Goal: Transaction & Acquisition: Purchase product/service

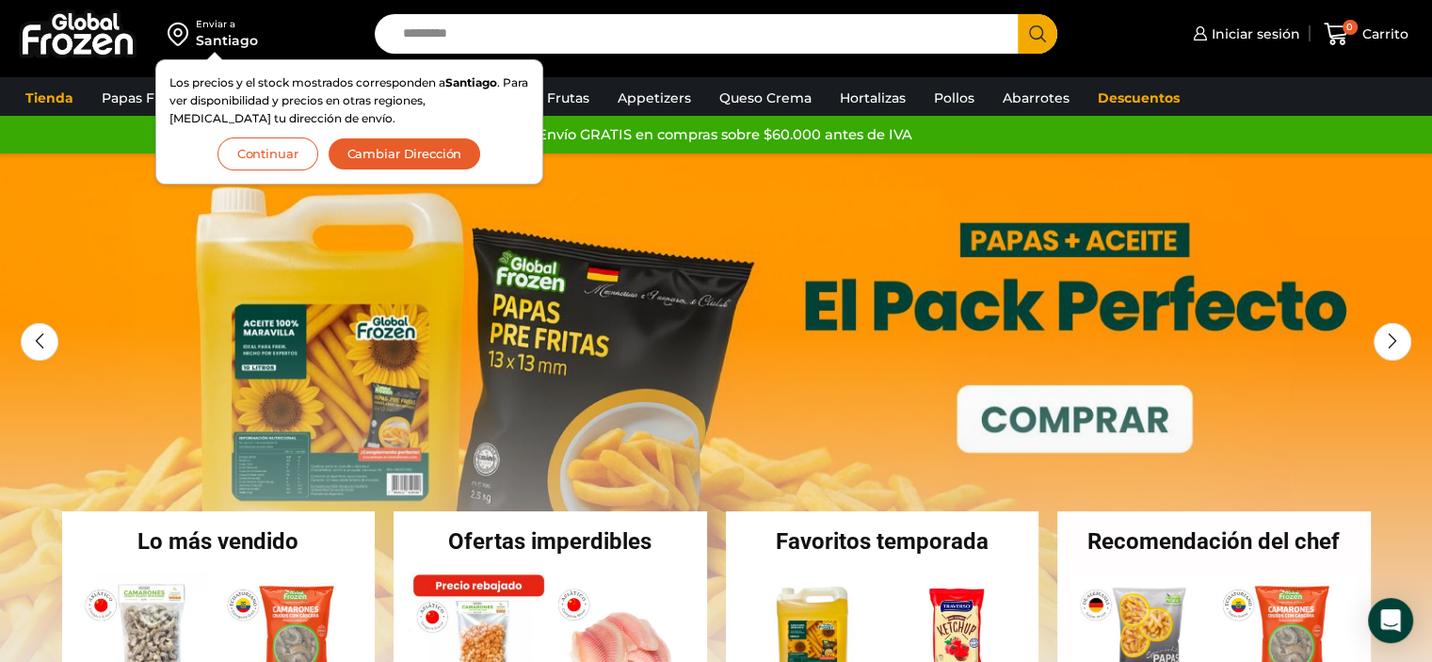
click at [295, 150] on button "Continuar" at bounding box center [267, 153] width 101 height 33
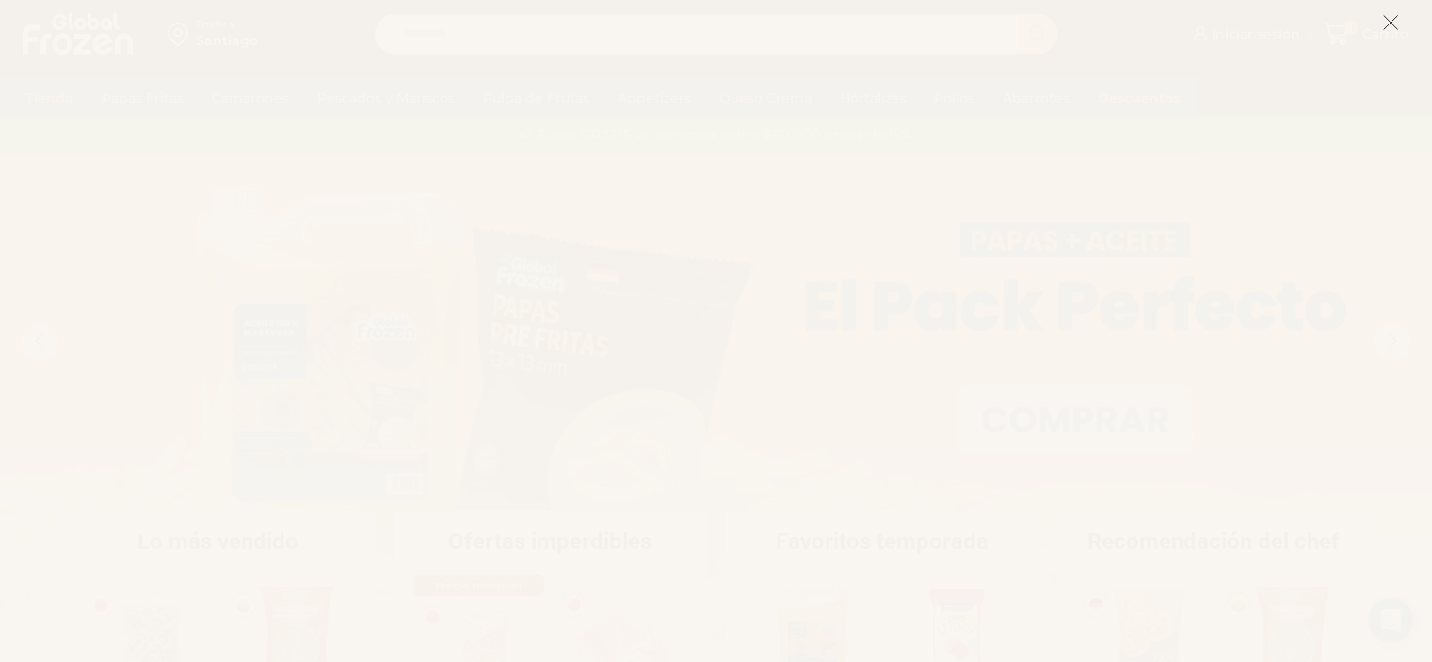
click at [1389, 13] on button at bounding box center [1390, 22] width 17 height 40
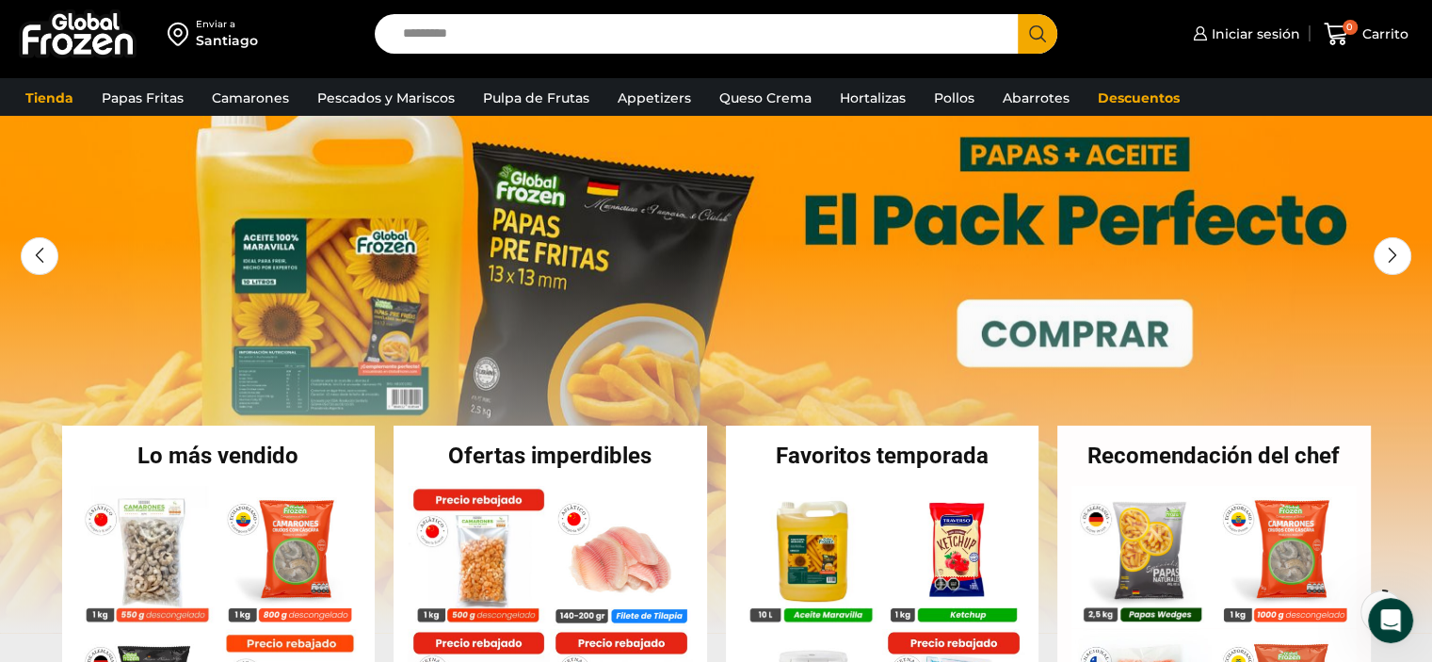
scroll to position [87, 0]
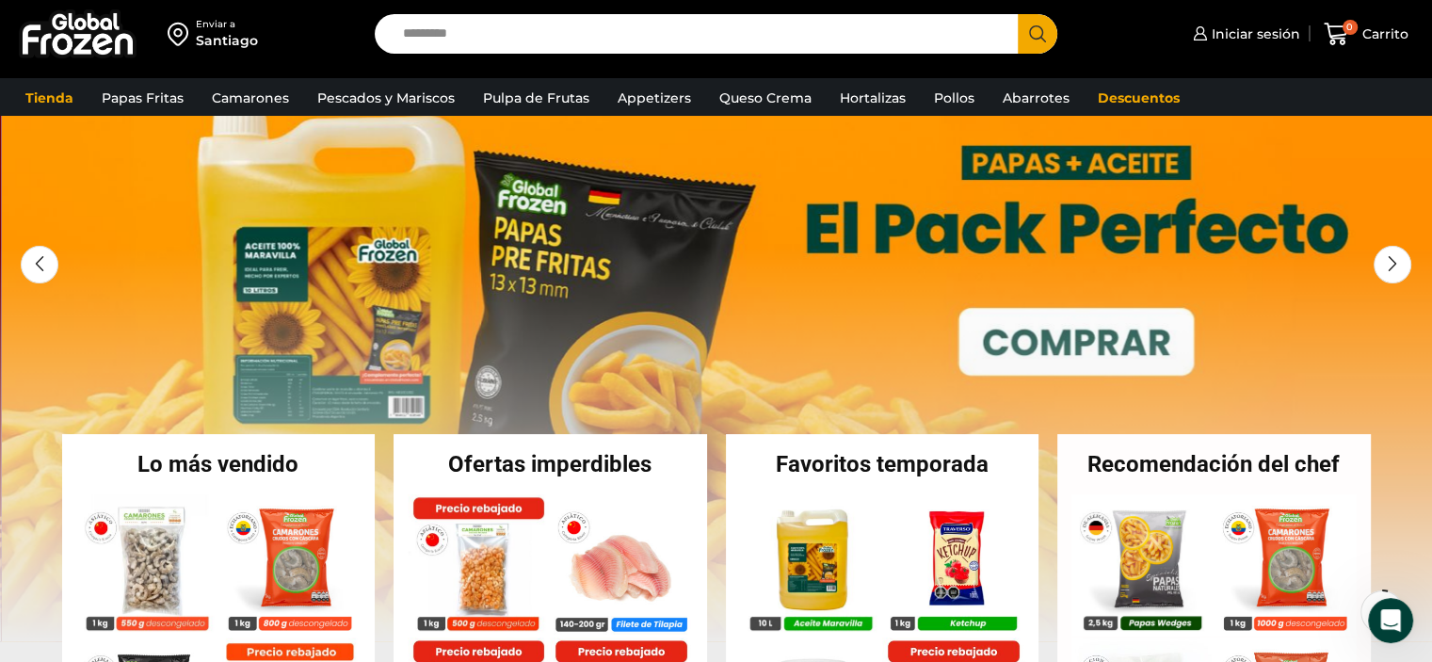
click at [566, 366] on link "1 / 3" at bounding box center [718, 358] width 1432 height 565
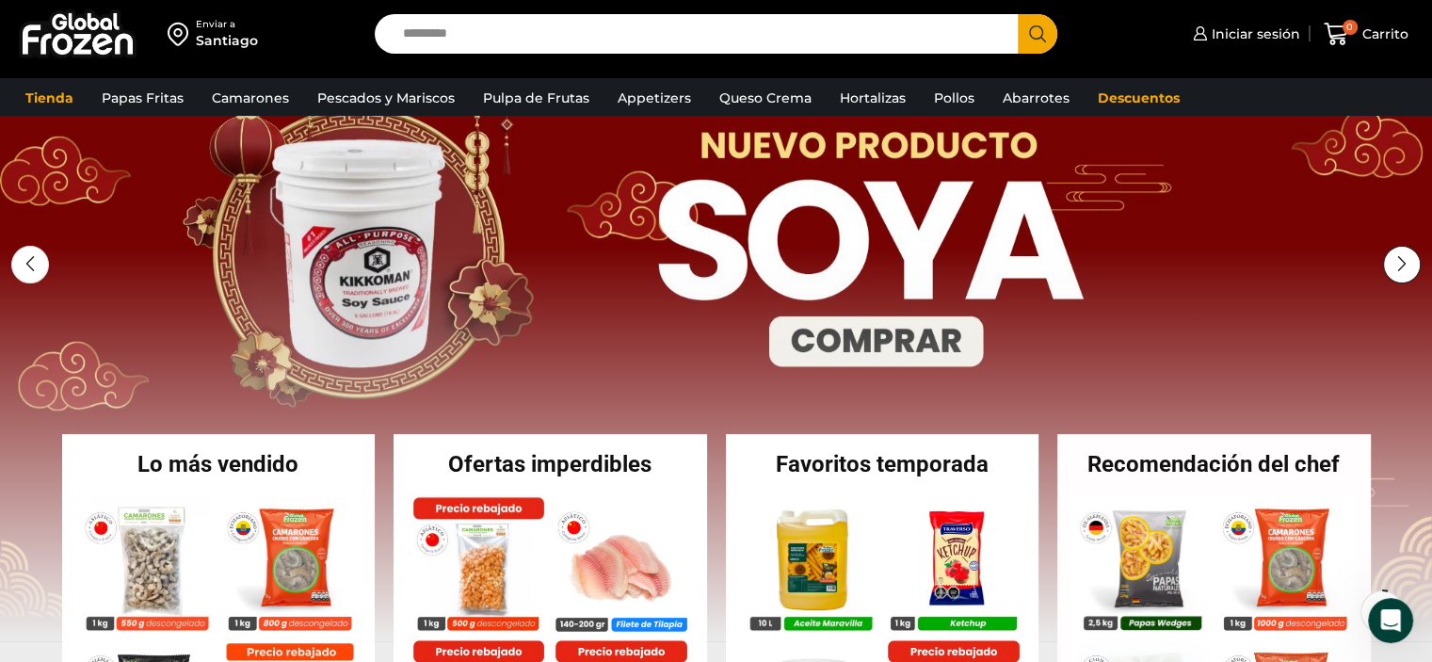
click at [1403, 267] on div "Next slide" at bounding box center [1402, 265] width 38 height 38
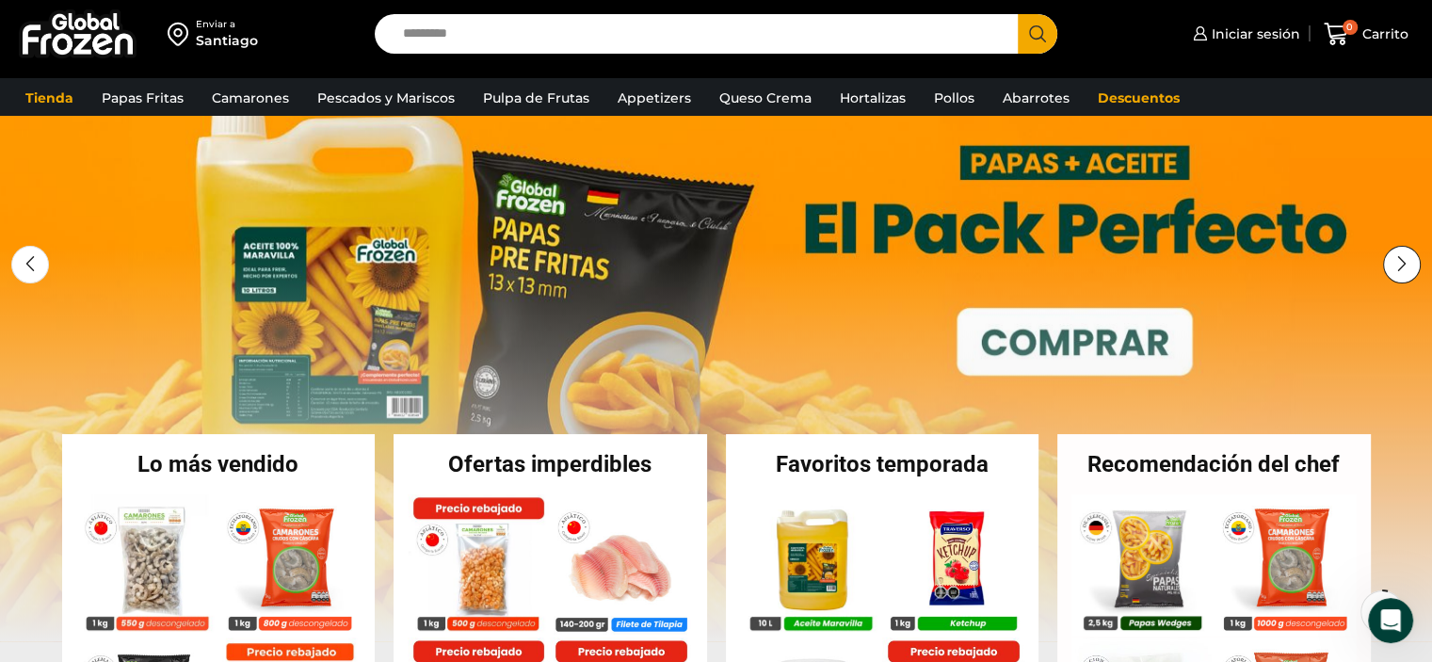
click at [1403, 267] on div "Next slide" at bounding box center [1402, 265] width 38 height 38
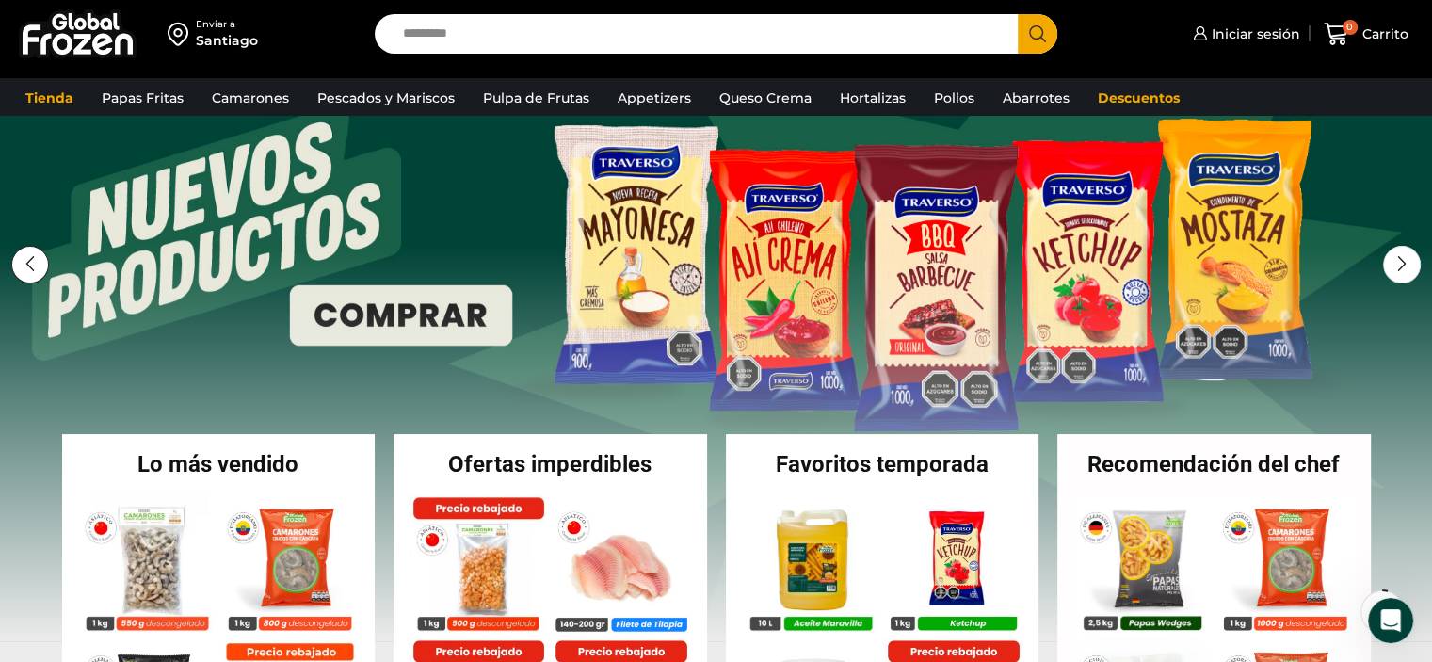
click at [27, 263] on div "Previous slide" at bounding box center [30, 265] width 38 height 38
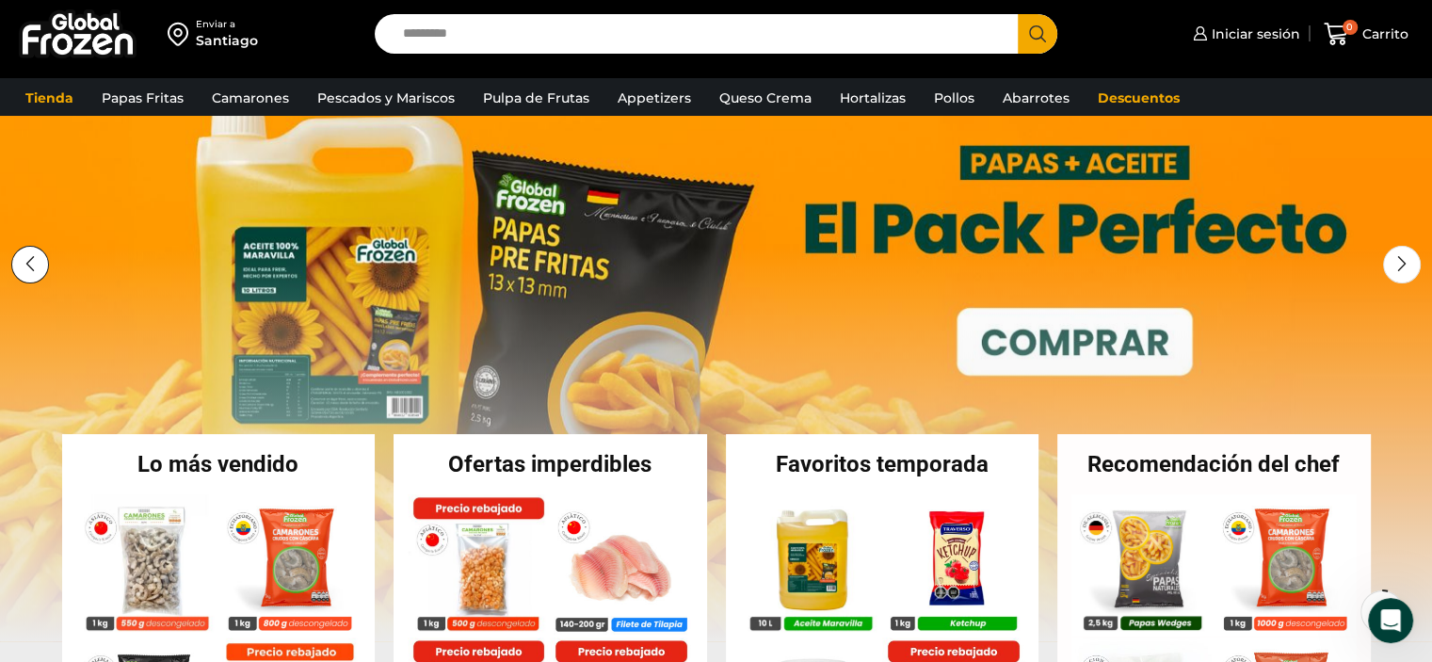
click at [27, 263] on div "Previous slide" at bounding box center [30, 265] width 38 height 38
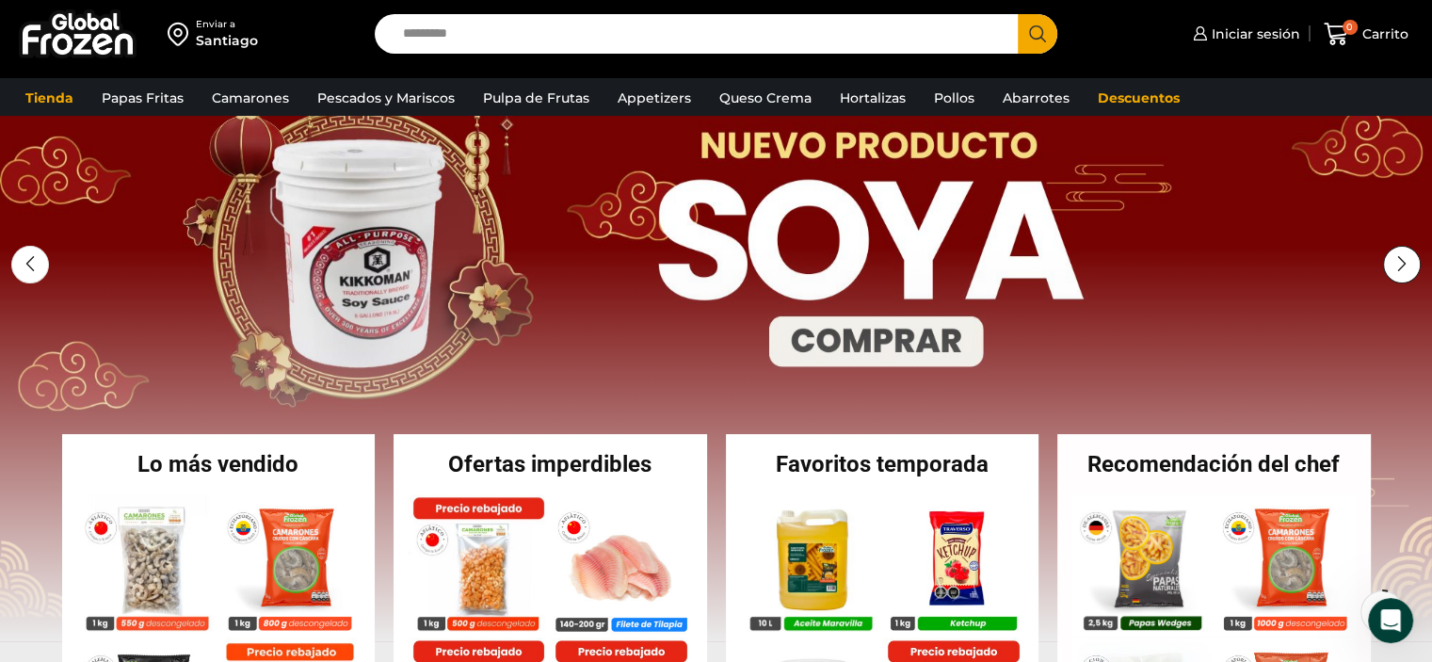
click at [1395, 251] on div "Next slide" at bounding box center [1402, 265] width 38 height 38
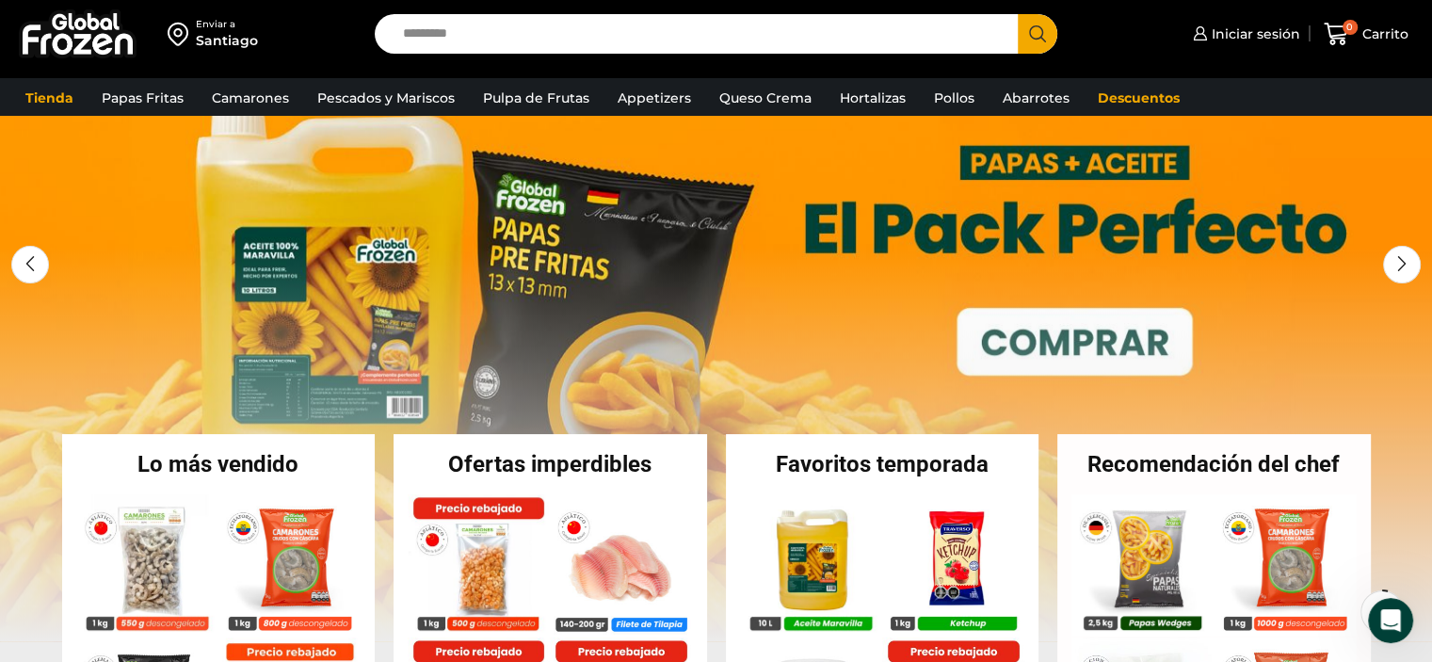
click at [379, 312] on link "1 / 3" at bounding box center [716, 358] width 1432 height 565
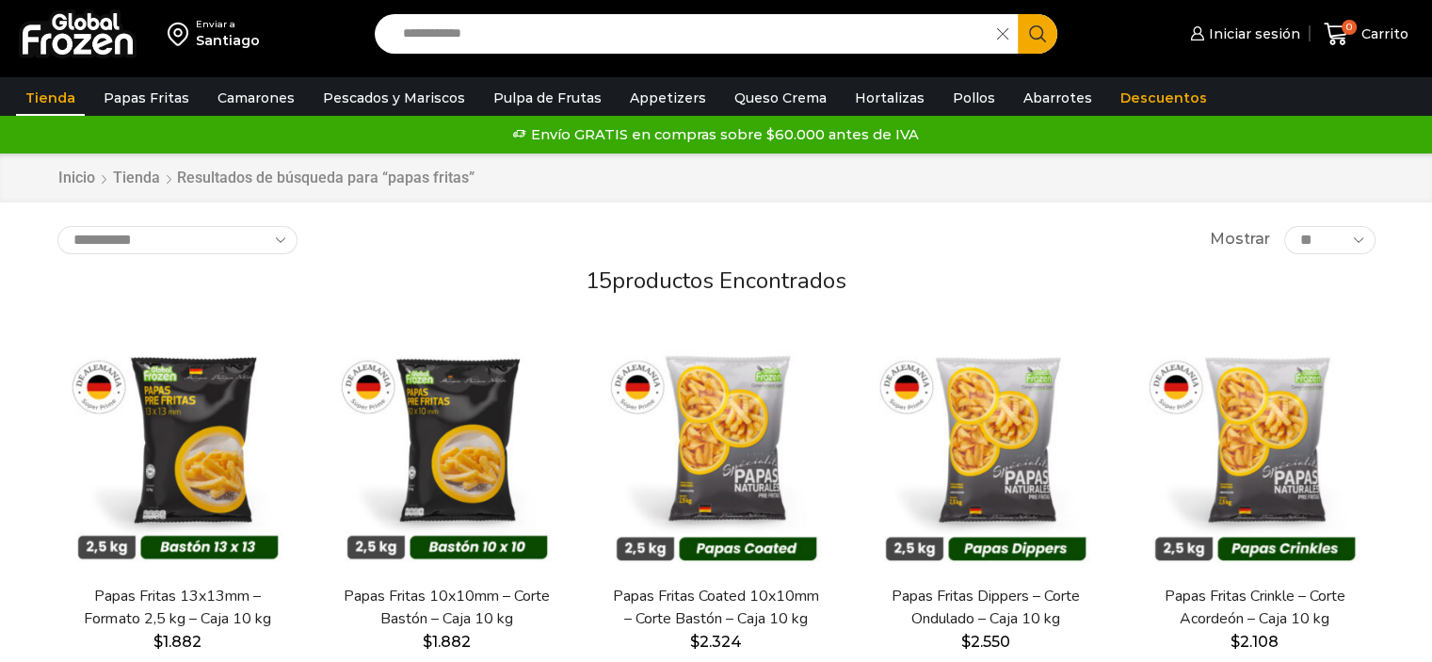
click at [552, 404] on img at bounding box center [447, 450] width 241 height 241
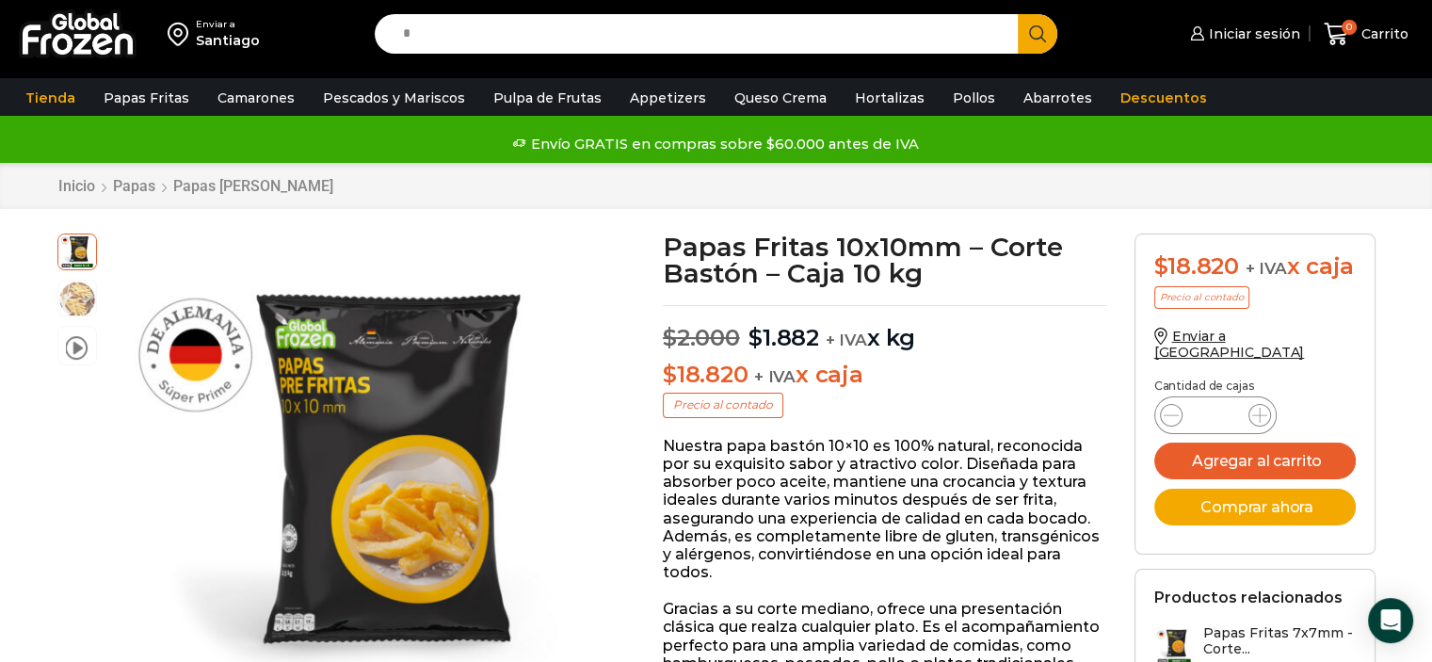
click at [591, 34] on input "*" at bounding box center [702, 34] width 616 height 40
type input "******"
click at [1018, 14] on button "Search" at bounding box center [1038, 34] width 40 height 40
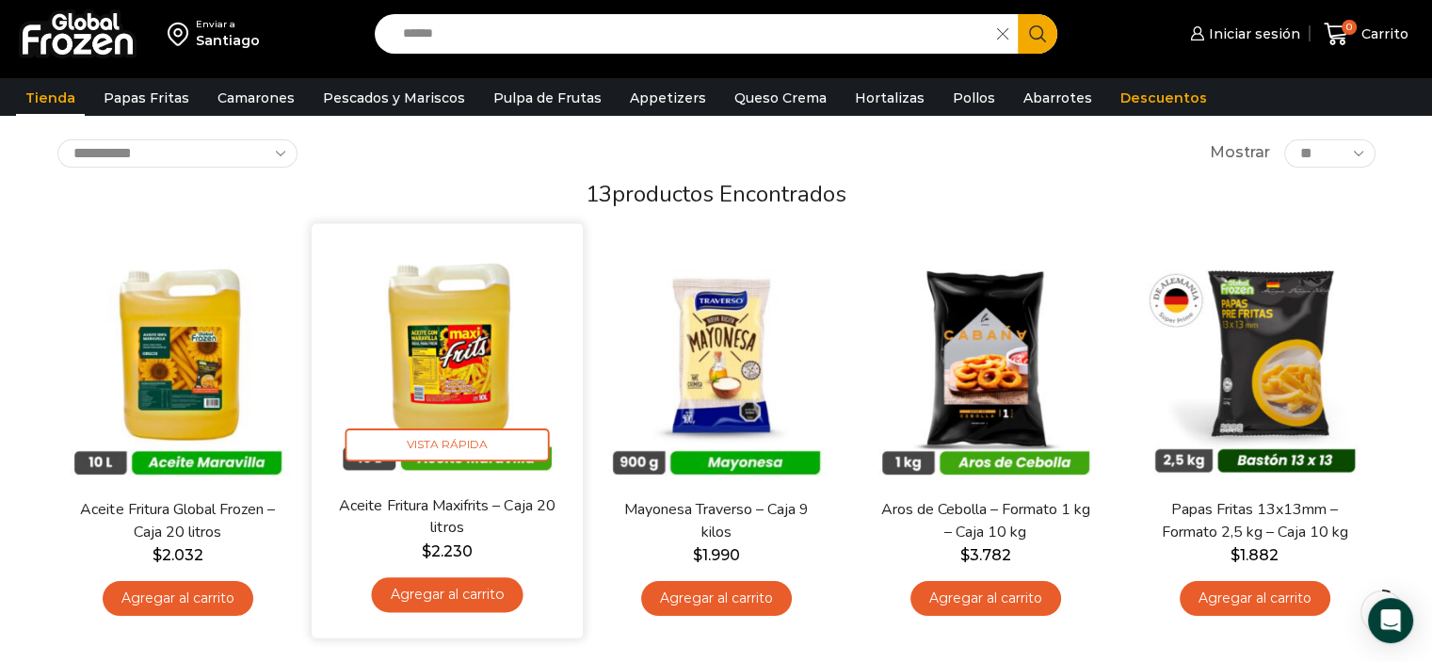
scroll to position [79, 0]
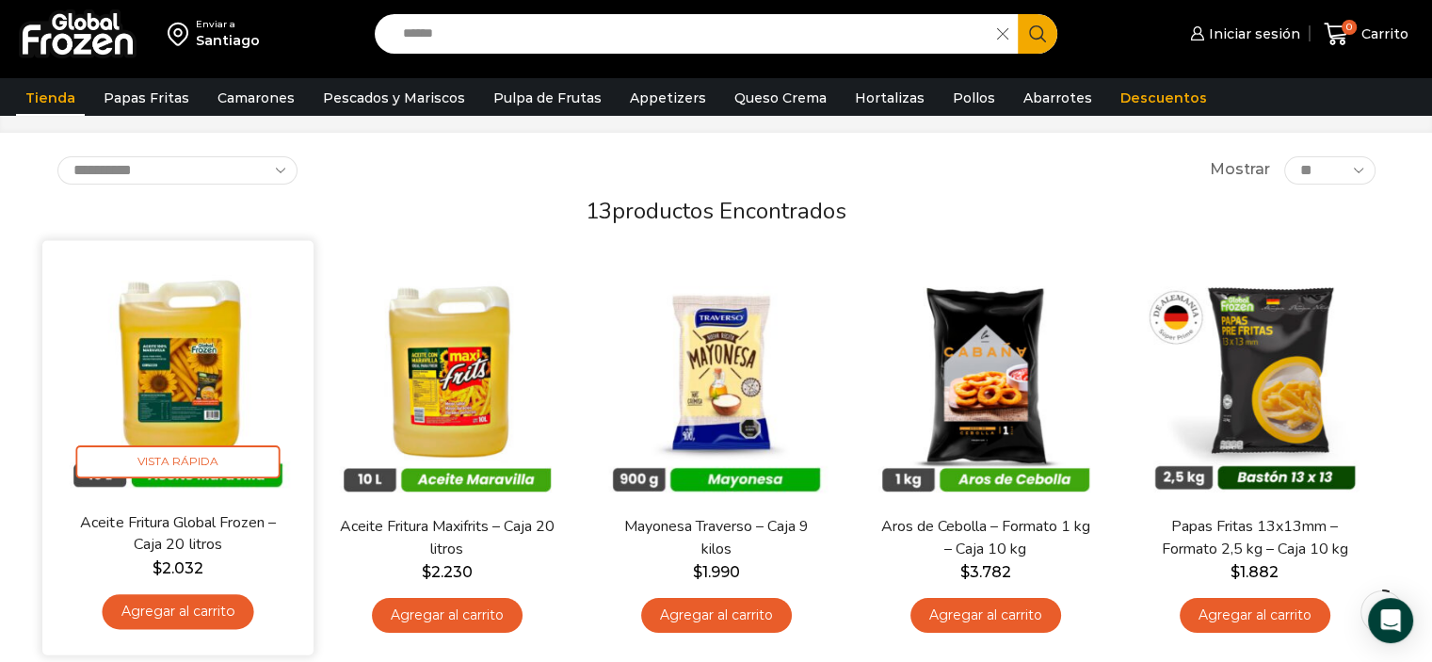
click at [207, 368] on img at bounding box center [177, 376] width 243 height 243
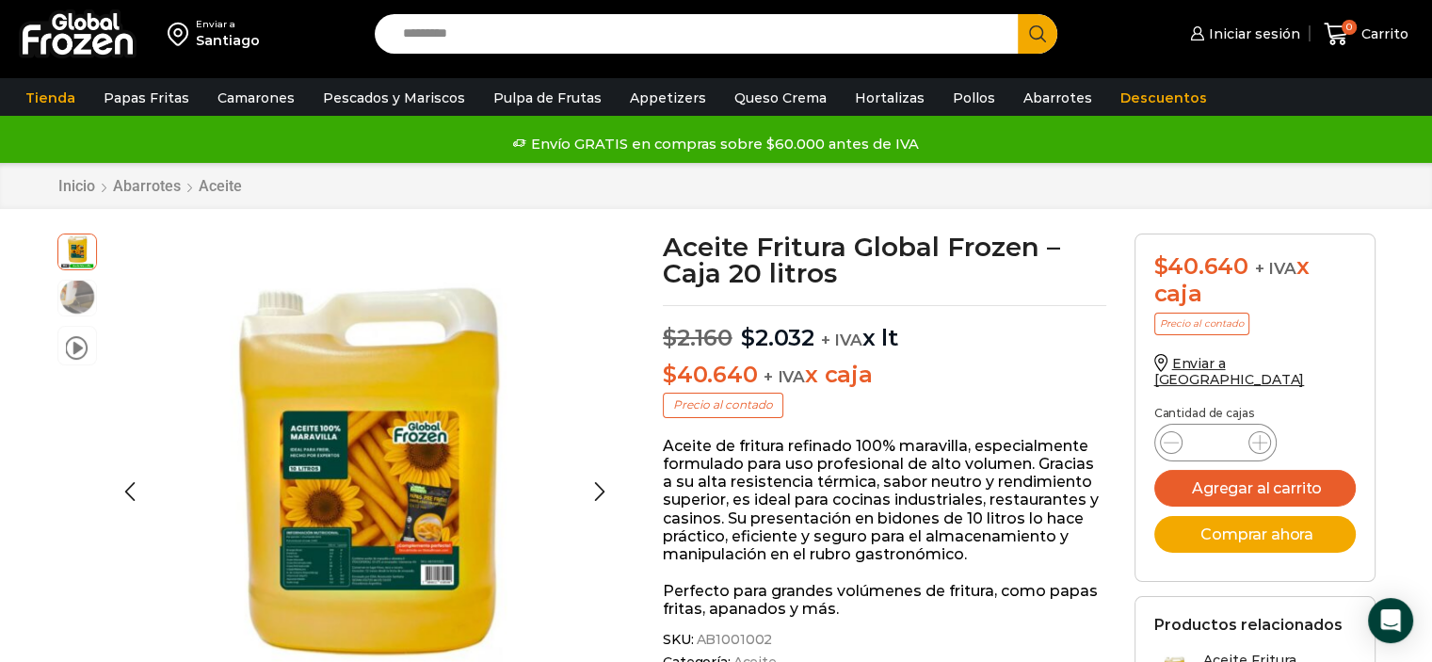
click at [86, 293] on img at bounding box center [77, 297] width 38 height 38
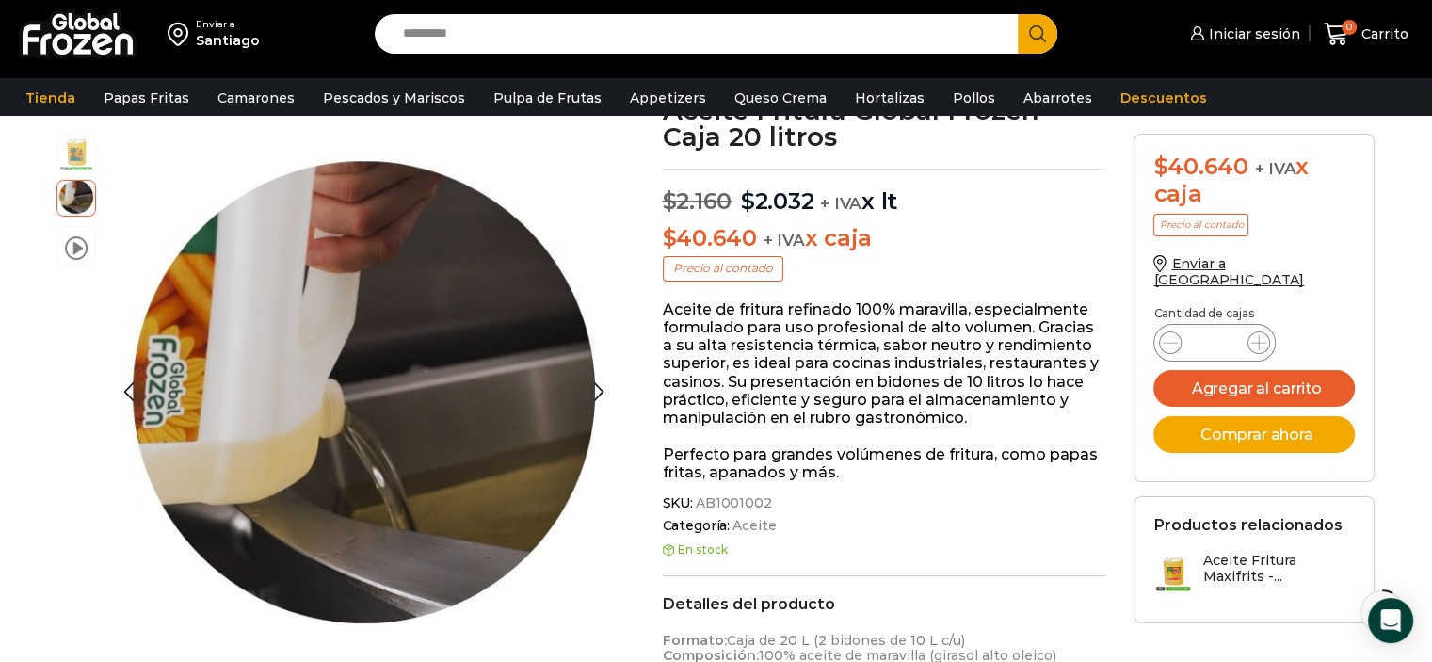
scroll to position [136, 0]
click at [67, 241] on span at bounding box center [76, 244] width 23 height 25
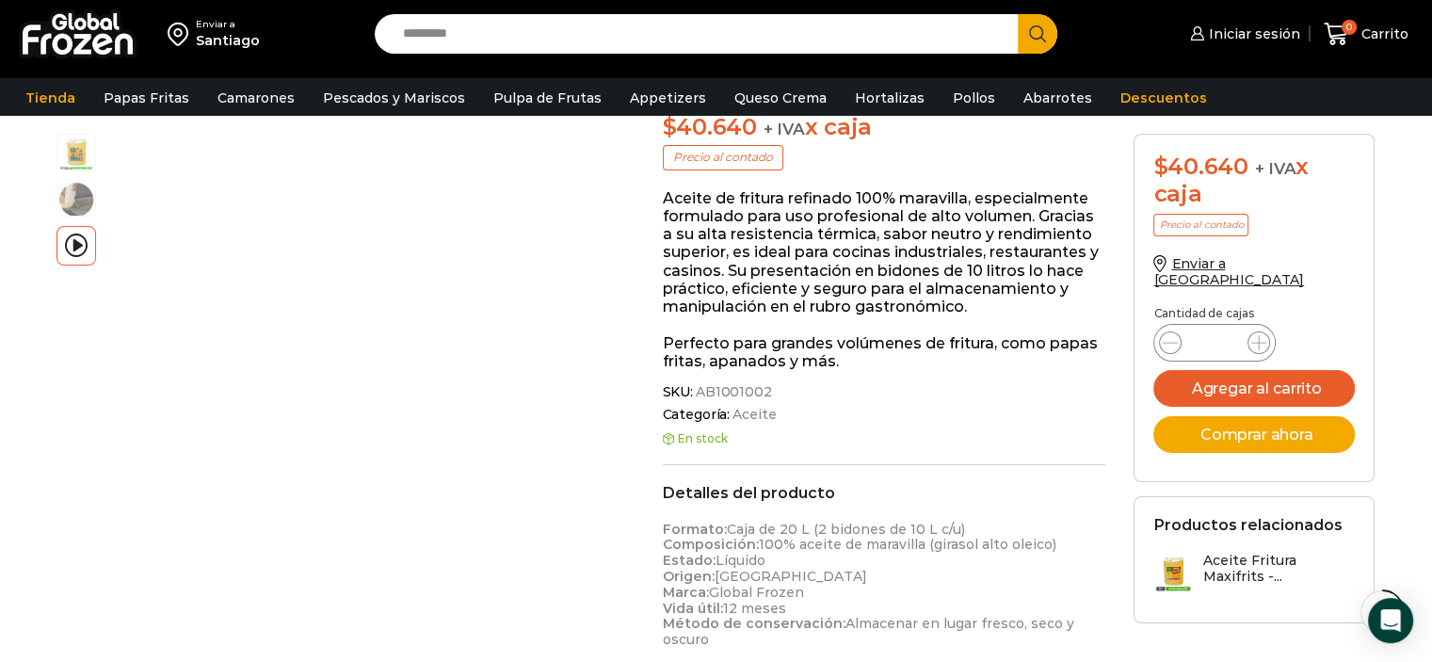
scroll to position [347, 0]
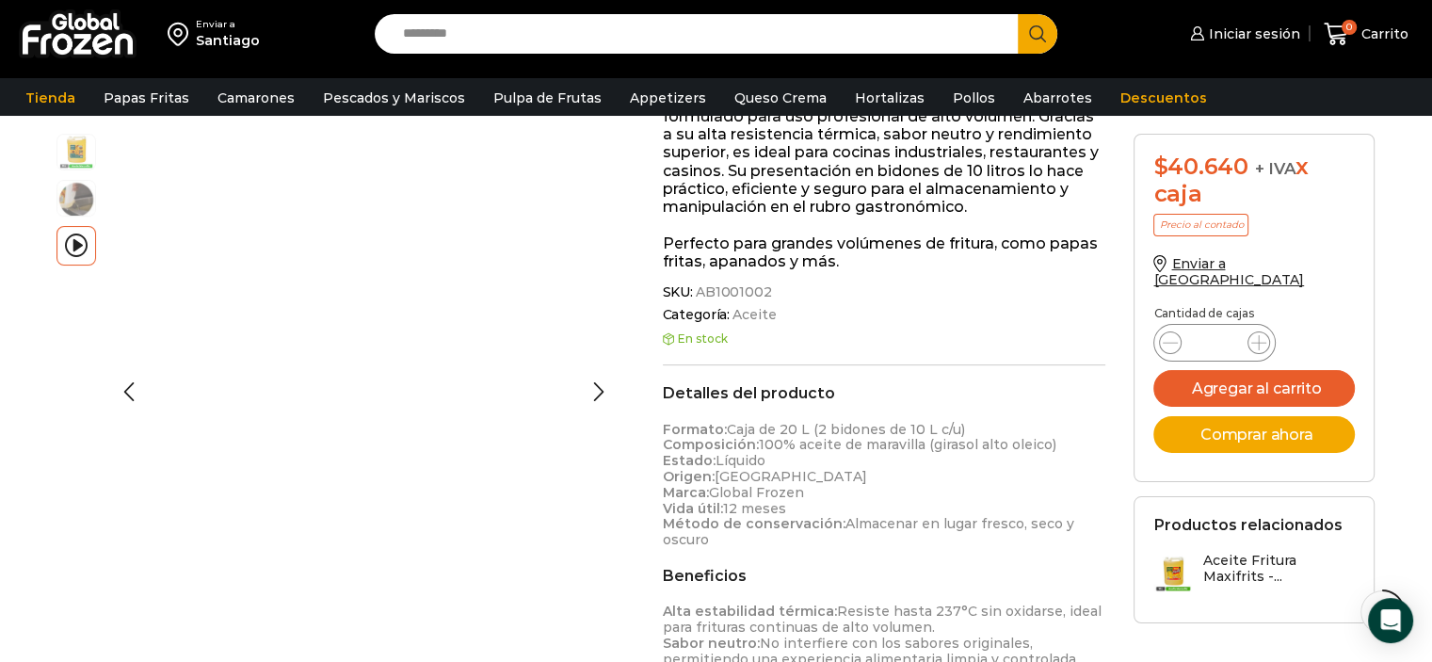
click at [90, 162] on img at bounding box center [76, 151] width 38 height 38
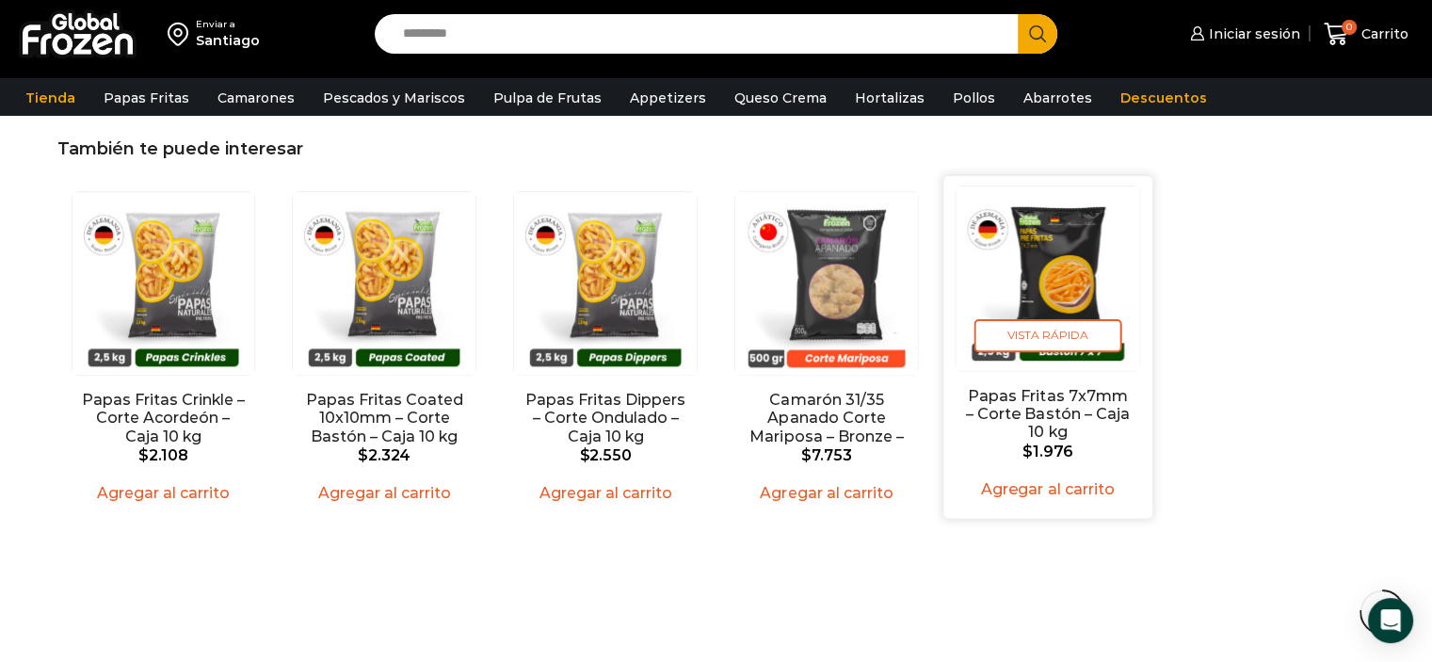
scroll to position [1308, 0]
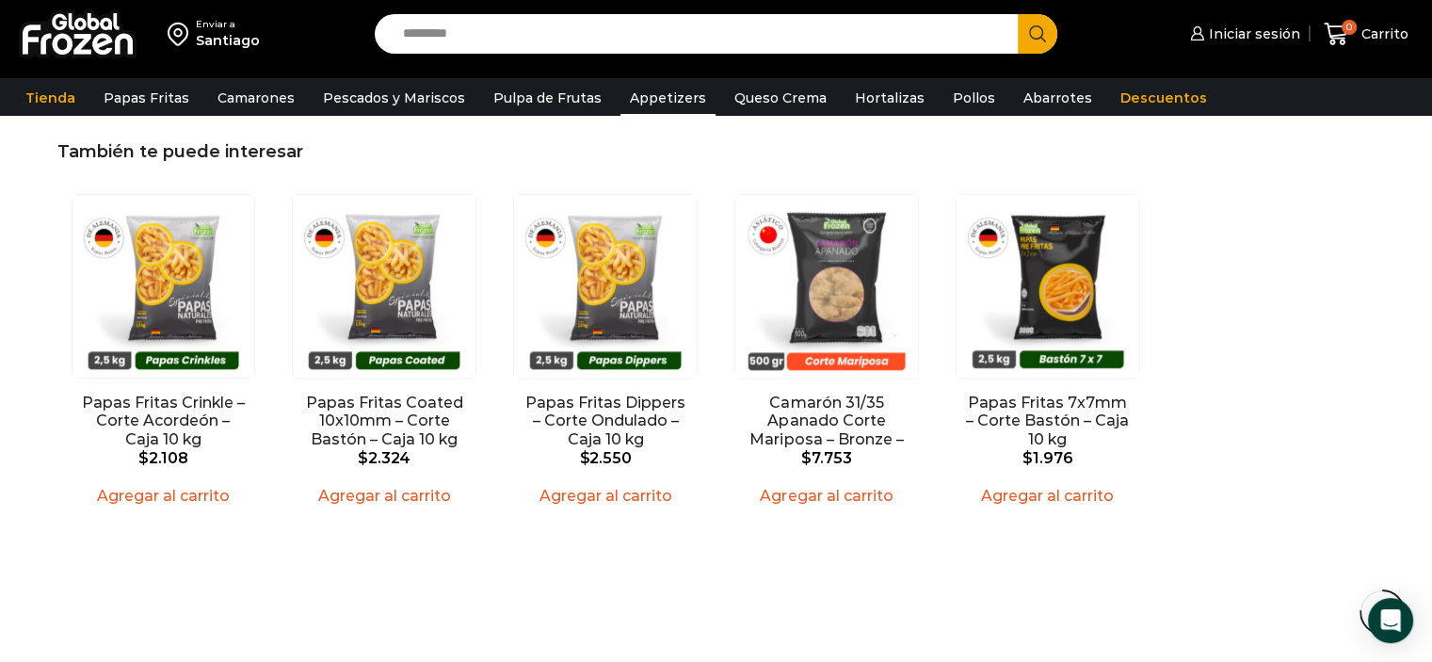
click at [649, 97] on link "Appetizers" at bounding box center [667, 98] width 95 height 36
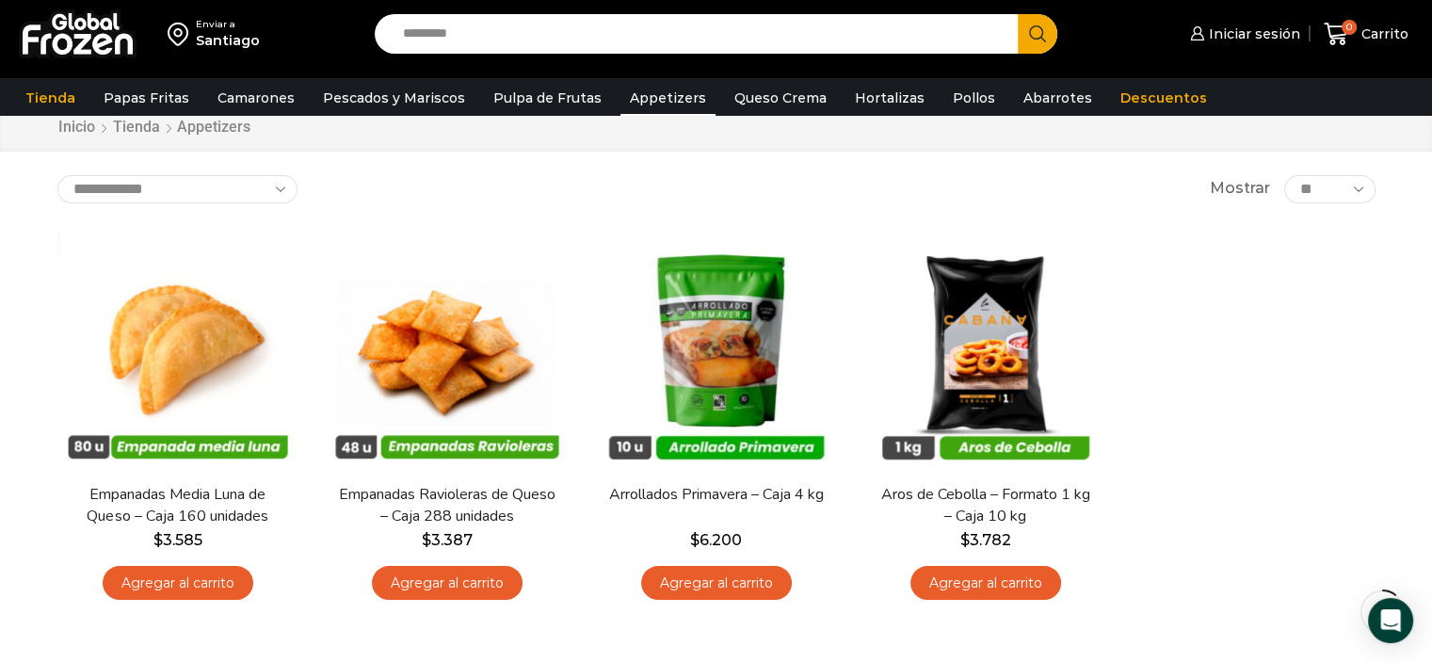
scroll to position [63, 0]
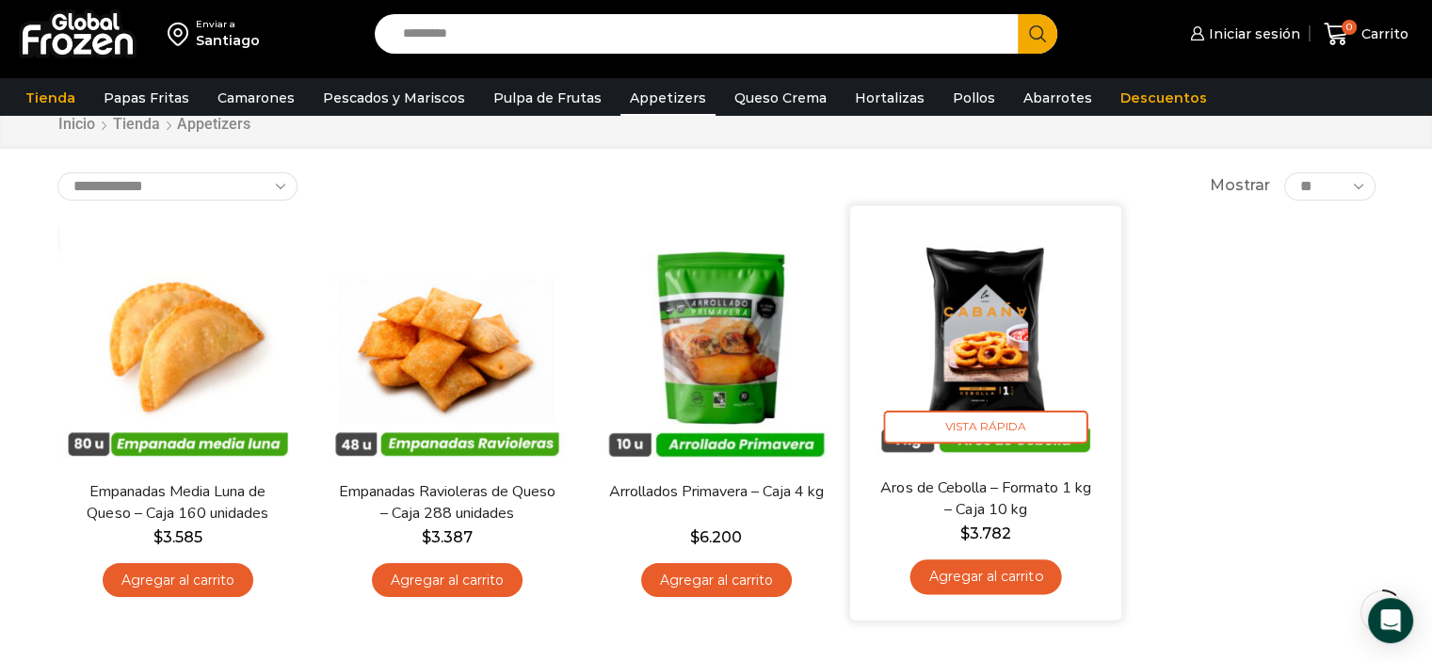
click at [983, 584] on link "Agregar al carrito" at bounding box center [986, 576] width 152 height 35
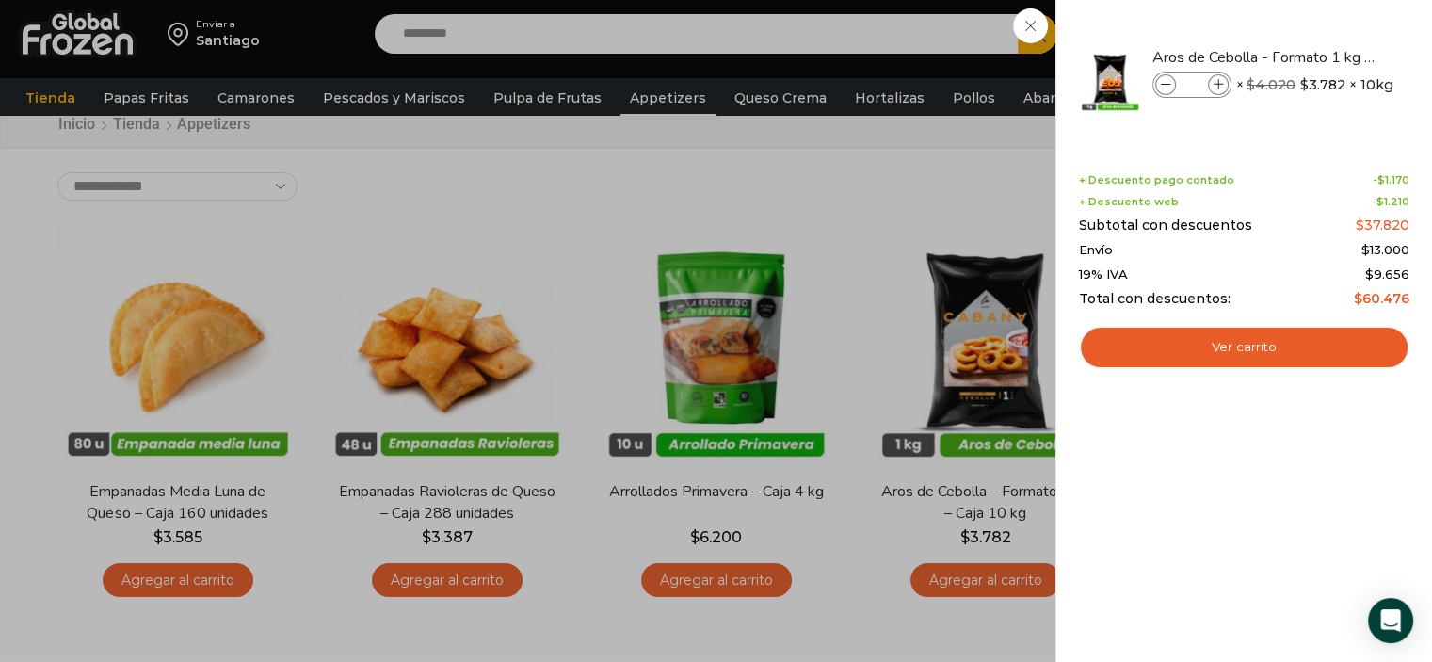
click at [1319, 56] on div "1 Carrito 1 1 Shopping Cart *" at bounding box center [1366, 34] width 94 height 44
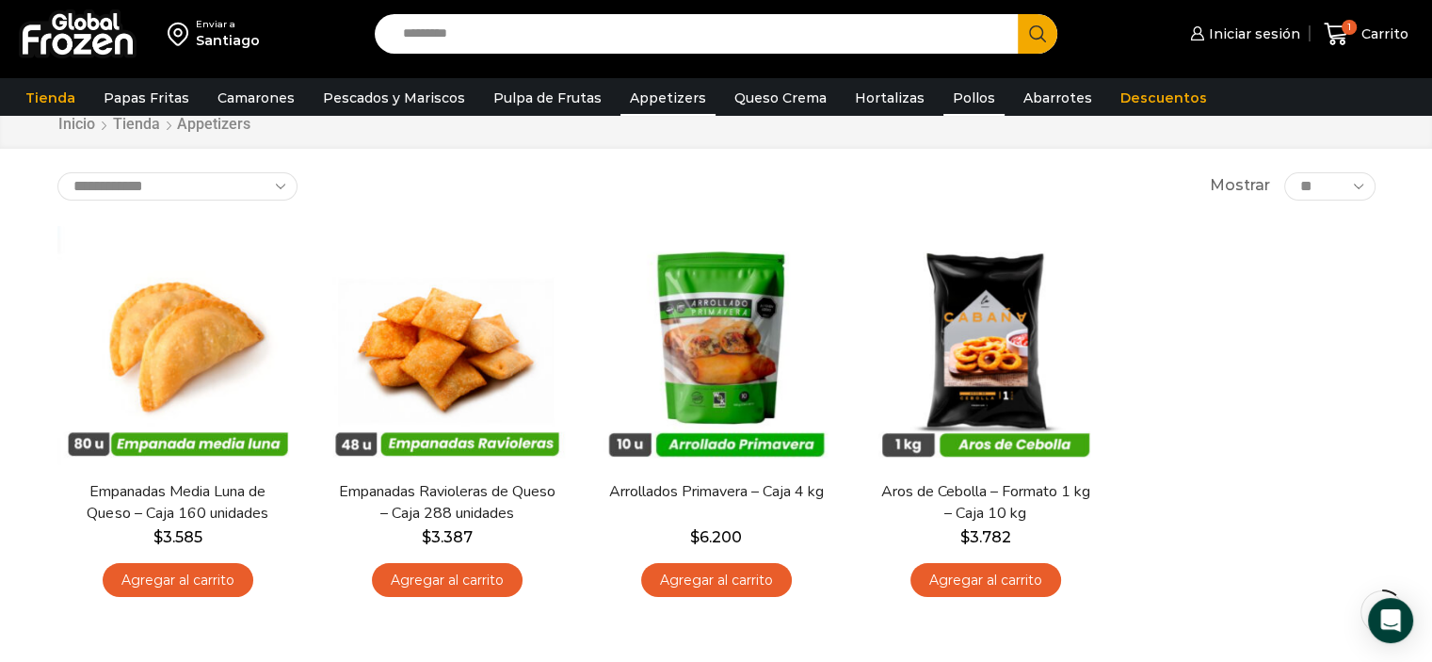
click at [955, 104] on link "Pollos" at bounding box center [973, 98] width 61 height 36
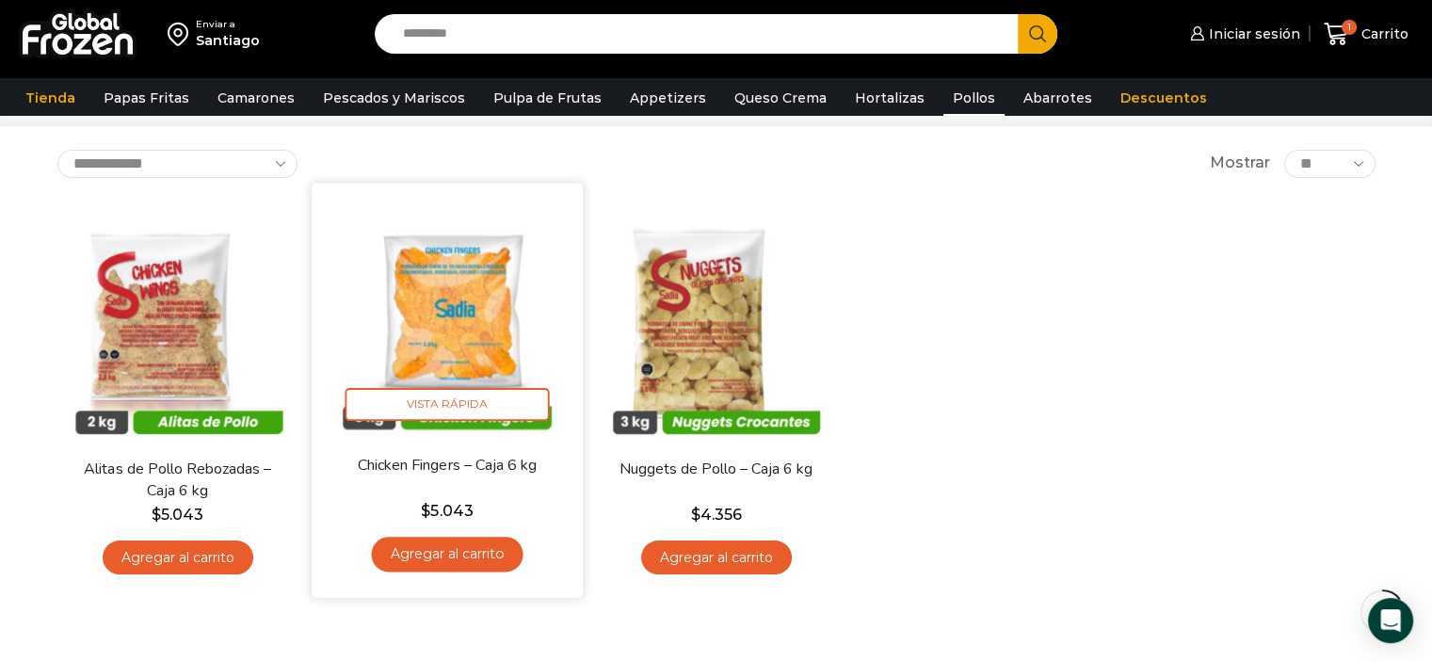
scroll to position [87, 0]
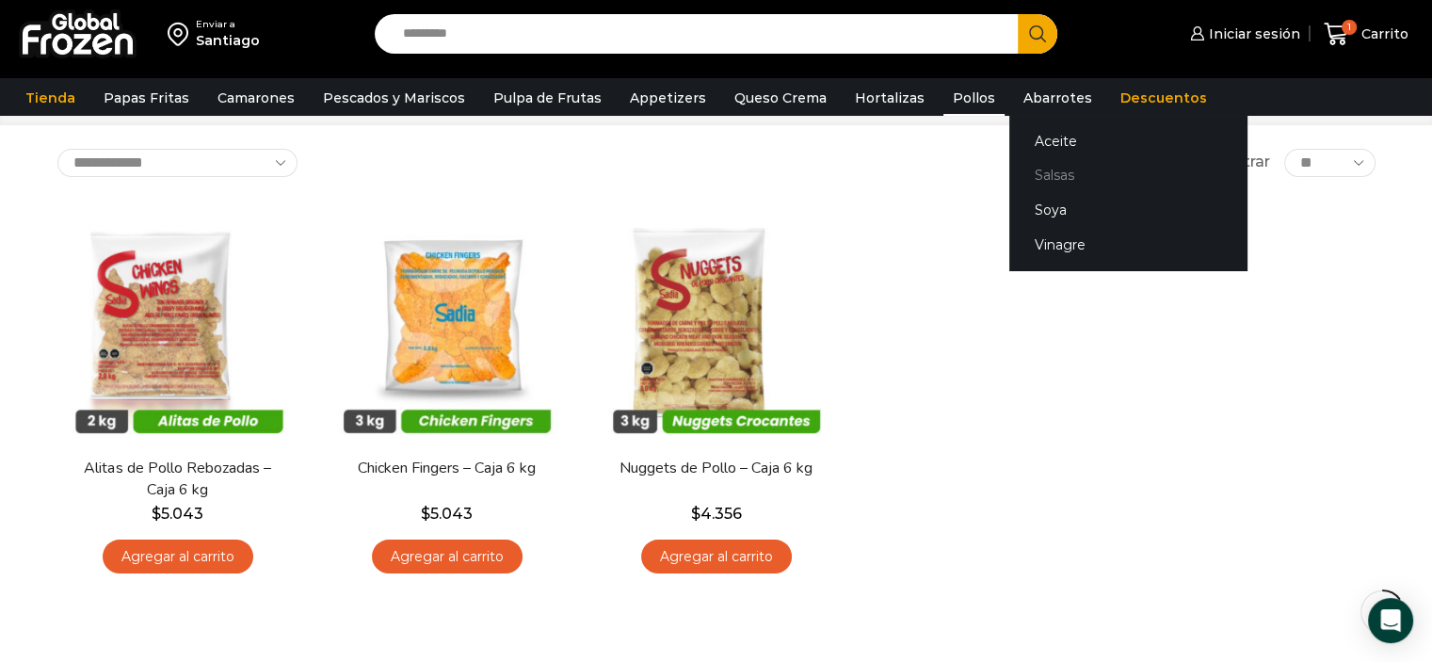
click at [1028, 169] on link "Salsas" at bounding box center [1127, 175] width 237 height 35
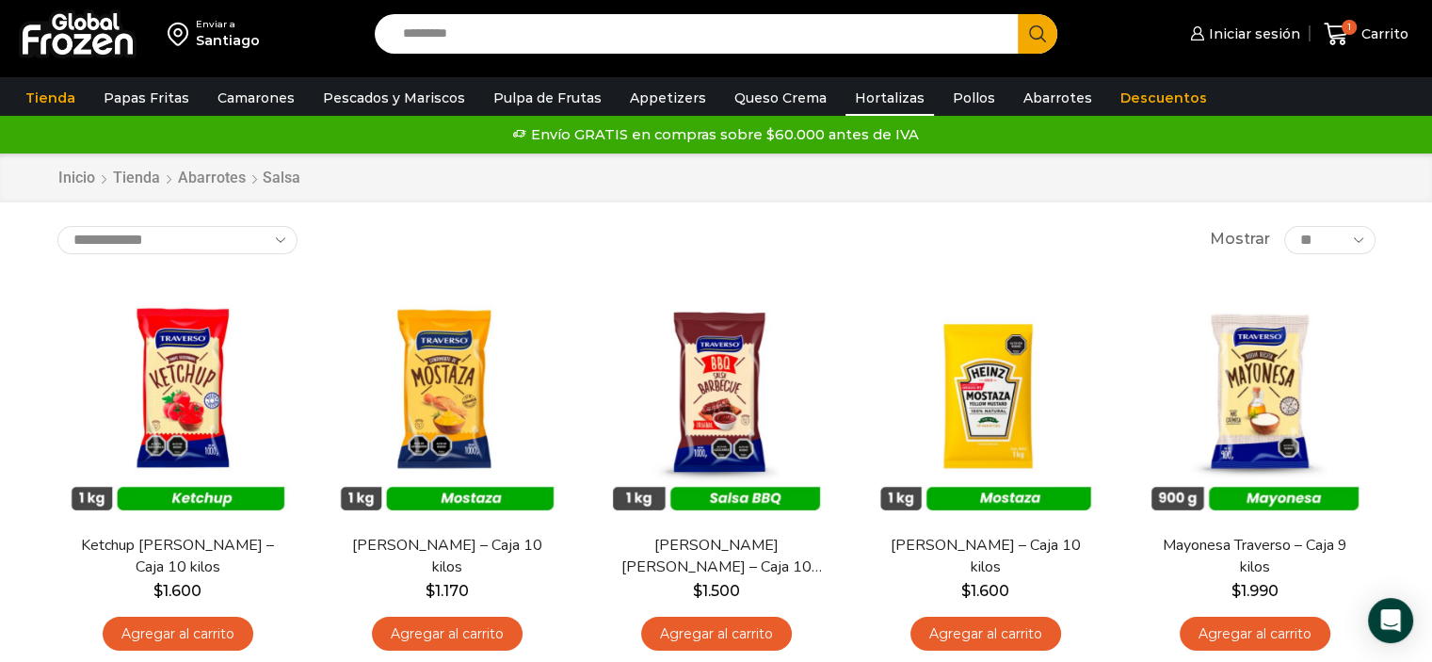
click at [876, 102] on link "Hortalizas" at bounding box center [889, 98] width 89 height 36
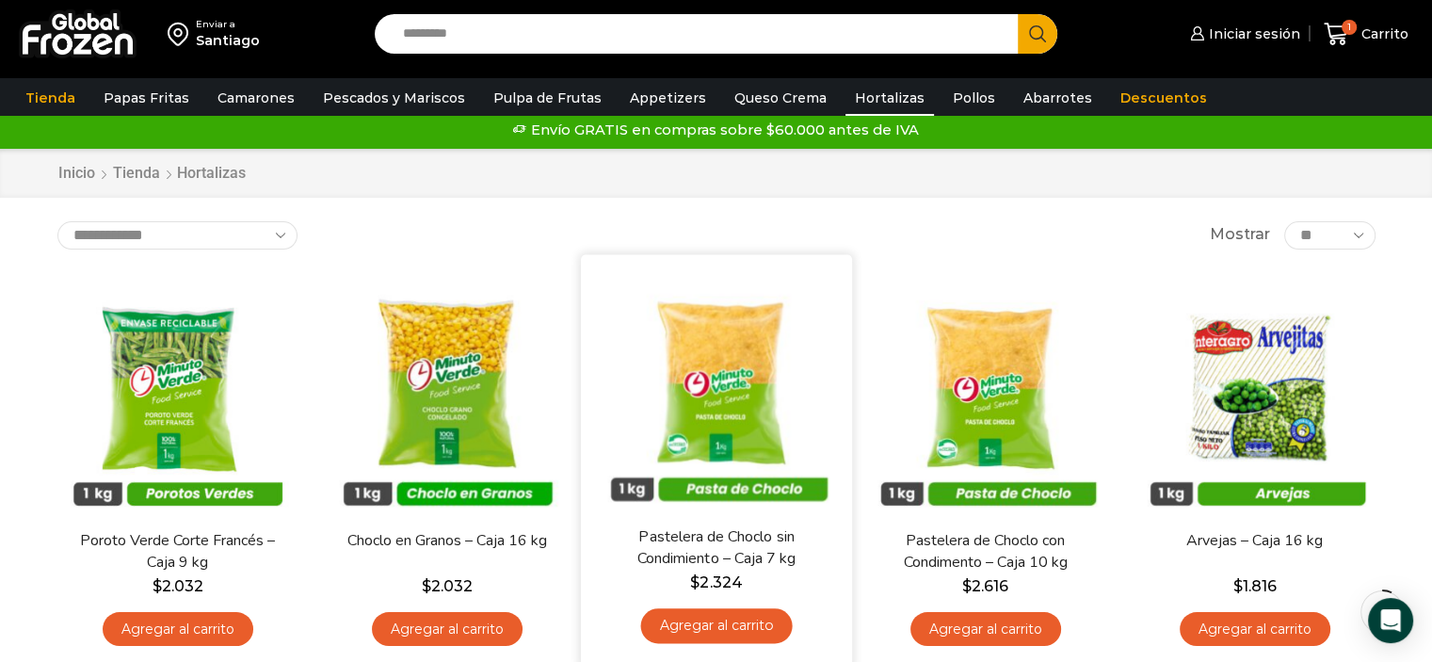
scroll to position [4, 0]
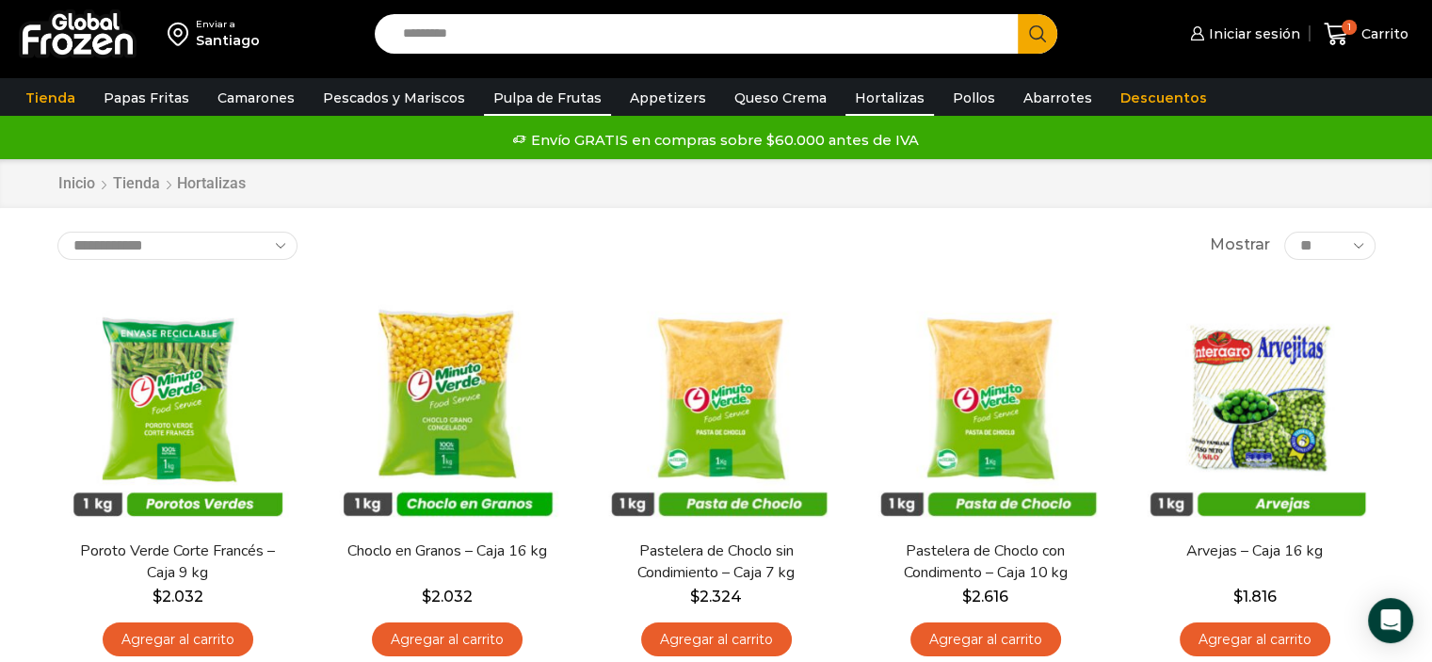
click at [529, 103] on link "Pulpa de Frutas" at bounding box center [547, 98] width 127 height 36
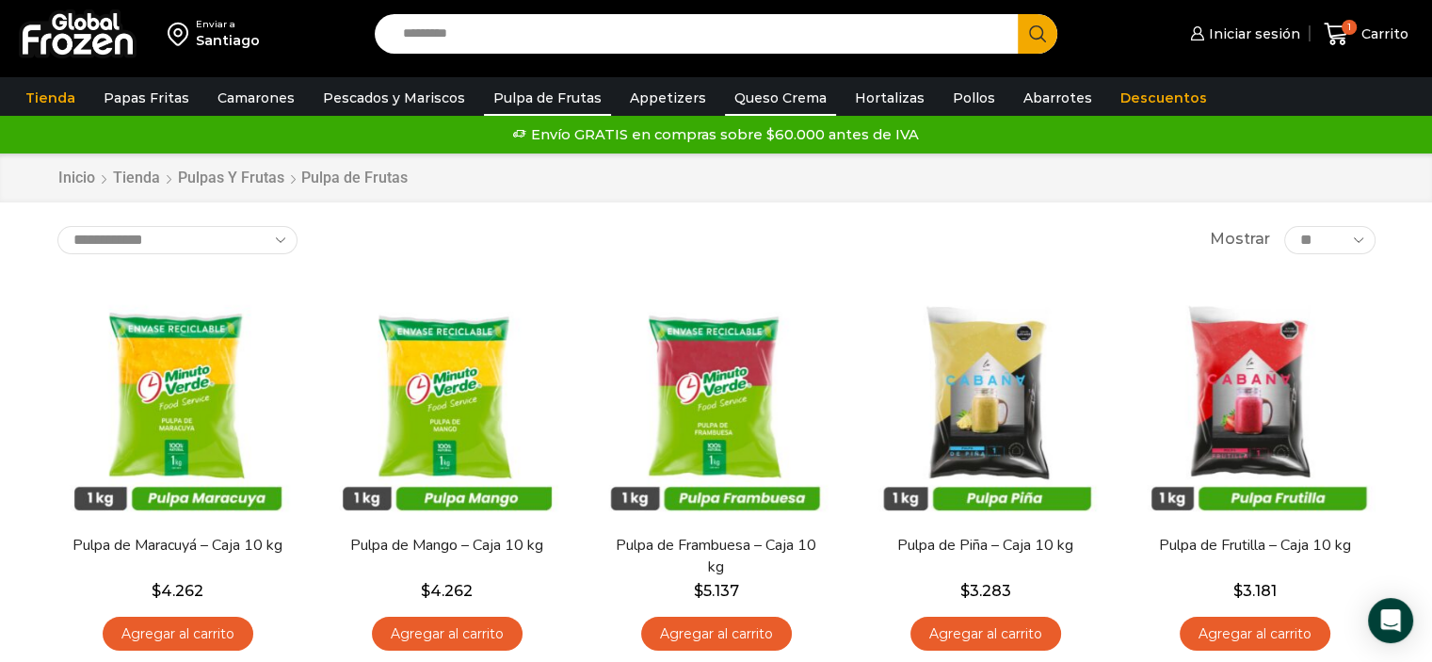
click at [725, 94] on link "Queso Crema" at bounding box center [780, 98] width 111 height 36
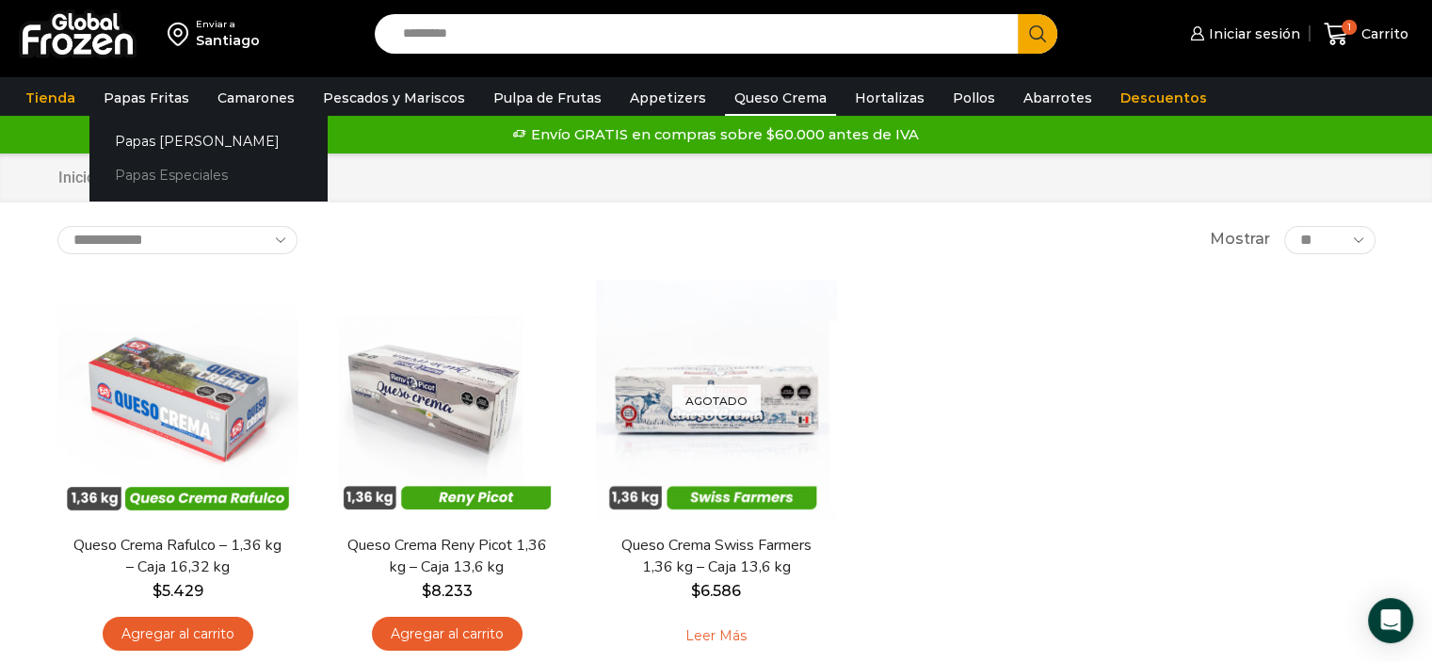
click at [175, 174] on link "Papas Especiales" at bounding box center [207, 175] width 237 height 35
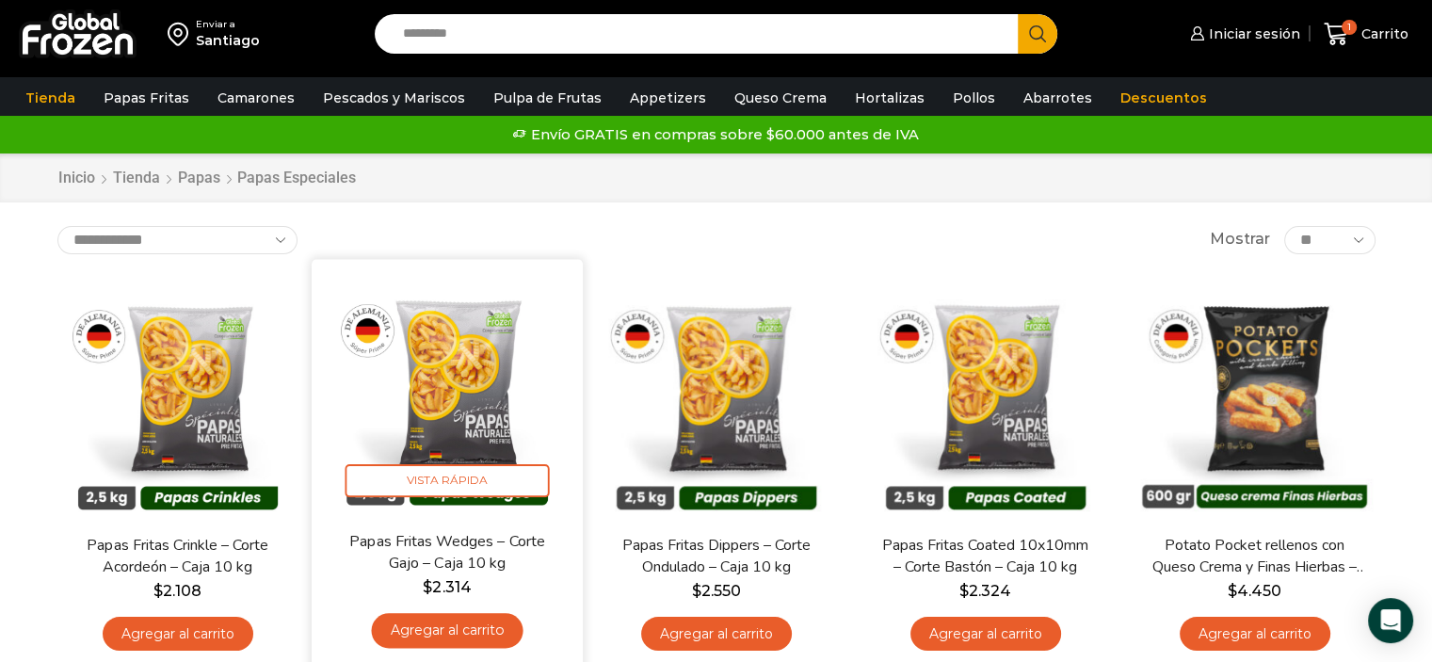
click at [455, 377] on img at bounding box center [447, 394] width 243 height 243
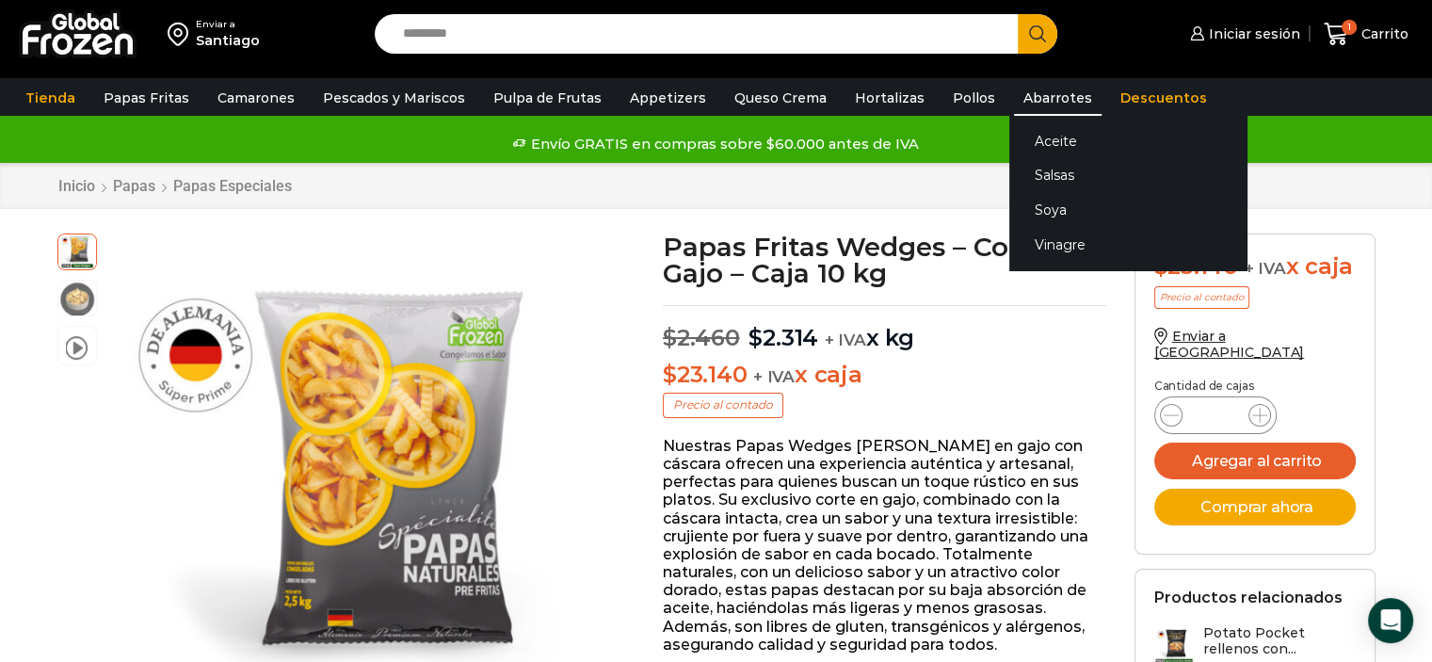
click at [1014, 96] on link "Abarrotes" at bounding box center [1058, 98] width 88 height 36
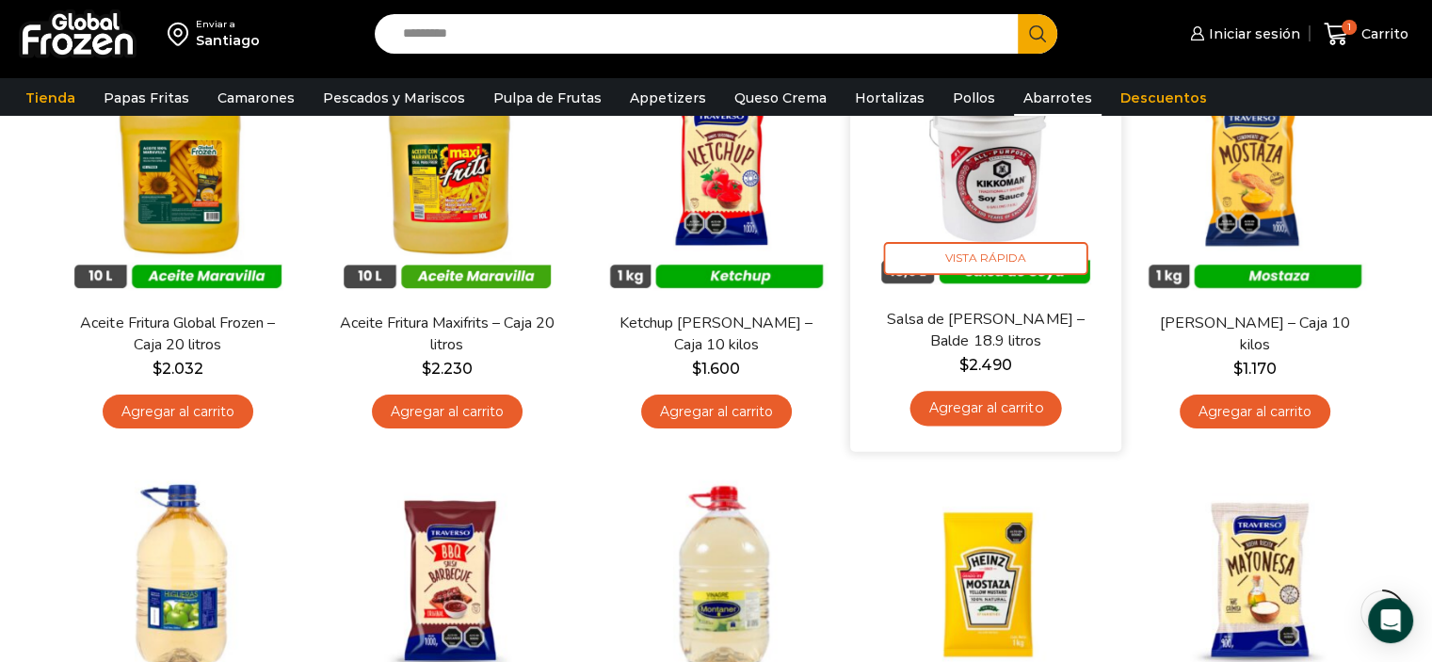
scroll to position [222, 0]
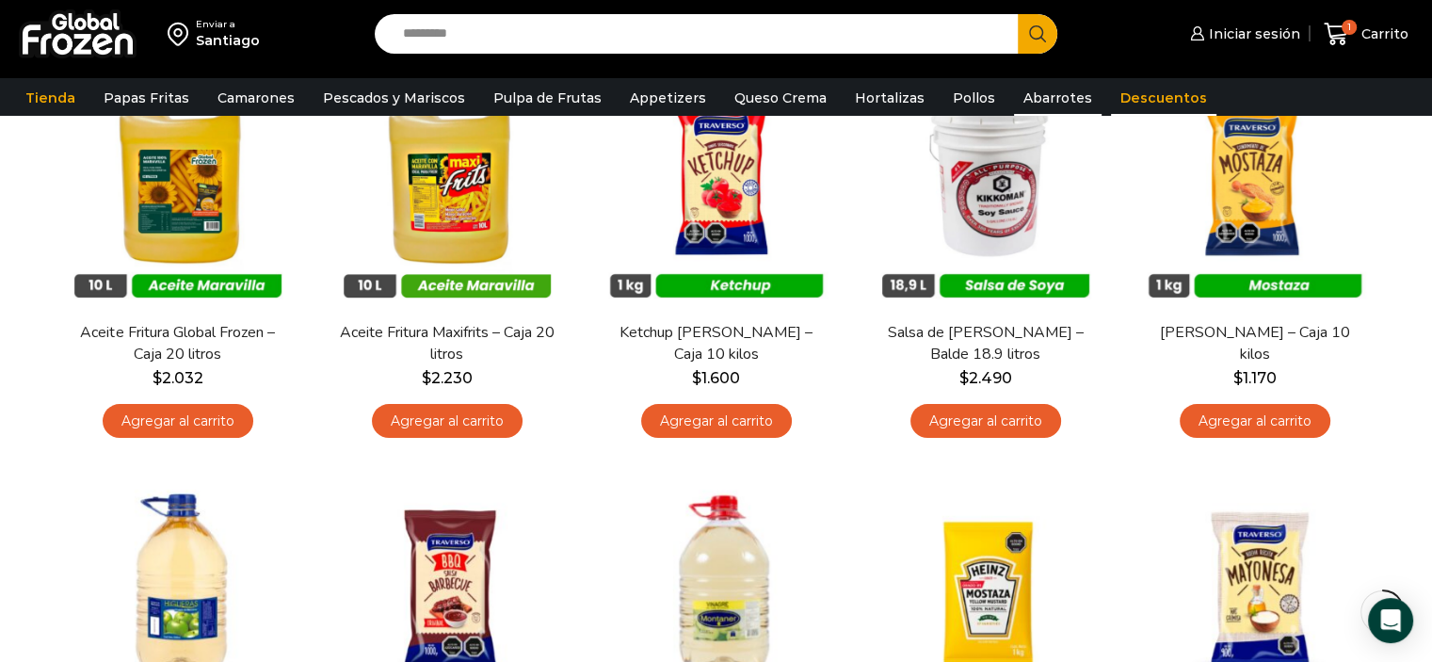
click at [1111, 95] on link "Descuentos" at bounding box center [1163, 98] width 105 height 36
